Goal: Task Accomplishment & Management: Manage account settings

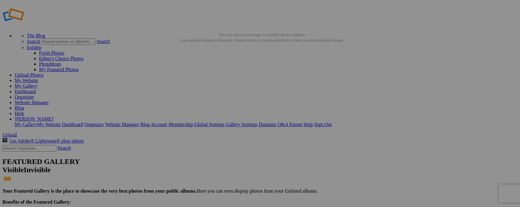
type input "Black Crake"
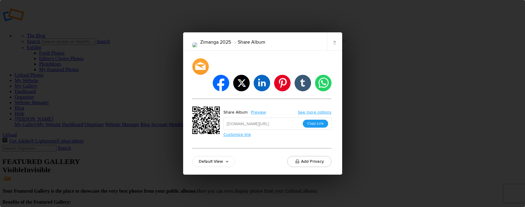
click at [317, 120] on button "Copy Link" at bounding box center [315, 124] width 25 height 8
click at [334, 49] on link "×" at bounding box center [334, 41] width 15 height 18
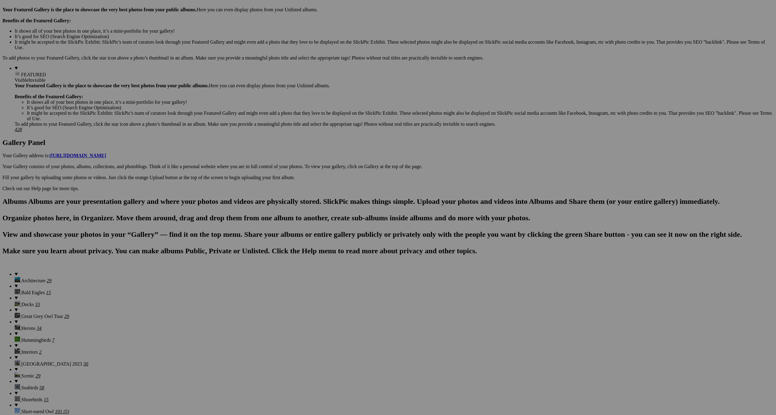
scroll to position [214, 0]
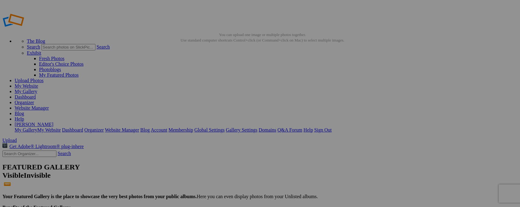
type input "_"
type input "Hamerhock"
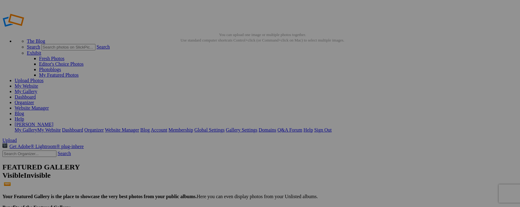
type input "_"
type input "Lioness on the Prowl"
type input "_"
type input "Cape Starling"
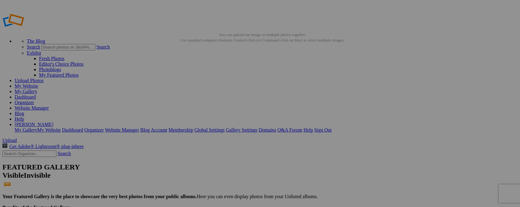
type input "Yellow-throated Longclaw"
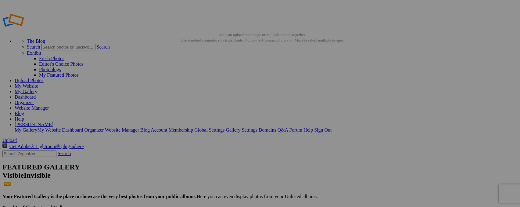
type input "_"
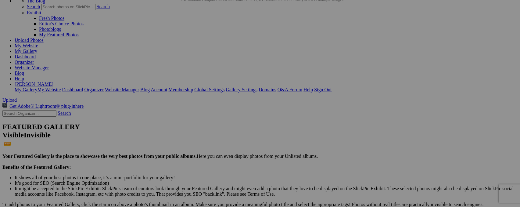
scroll to position [32, 0]
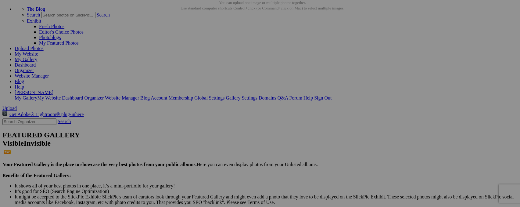
type input "Southern Yellow-billed Hornbill"
